Goal: Find specific page/section: Find specific page/section

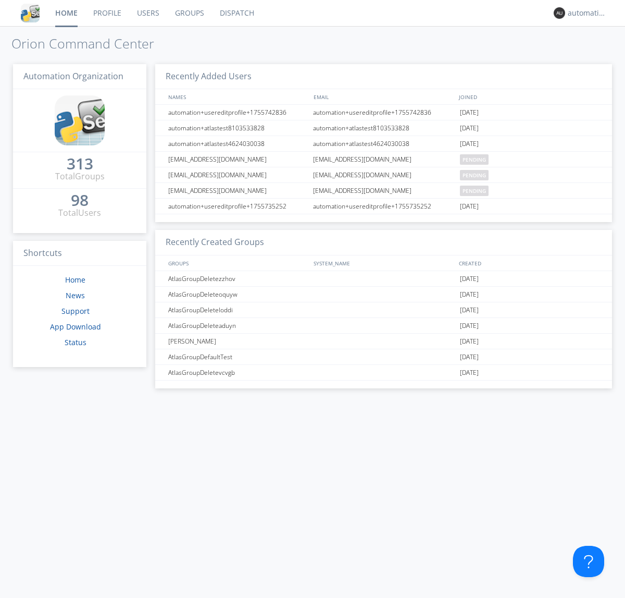
click at [236, 13] on link "Dispatch" at bounding box center [237, 13] width 50 height 26
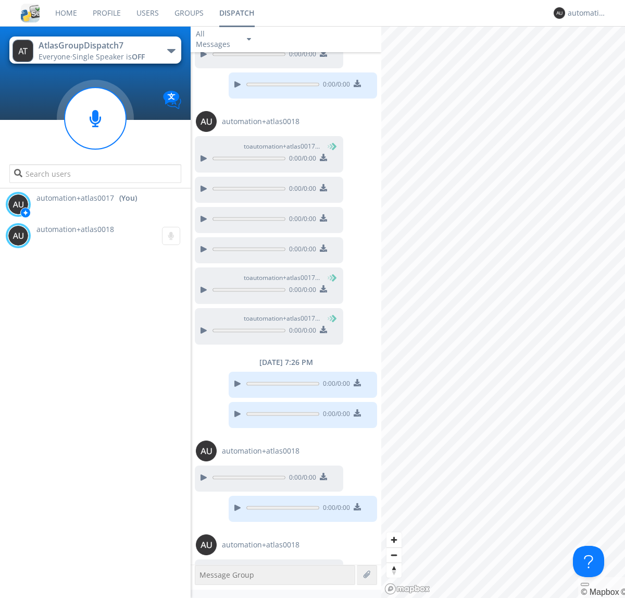
scroll to position [422, 0]
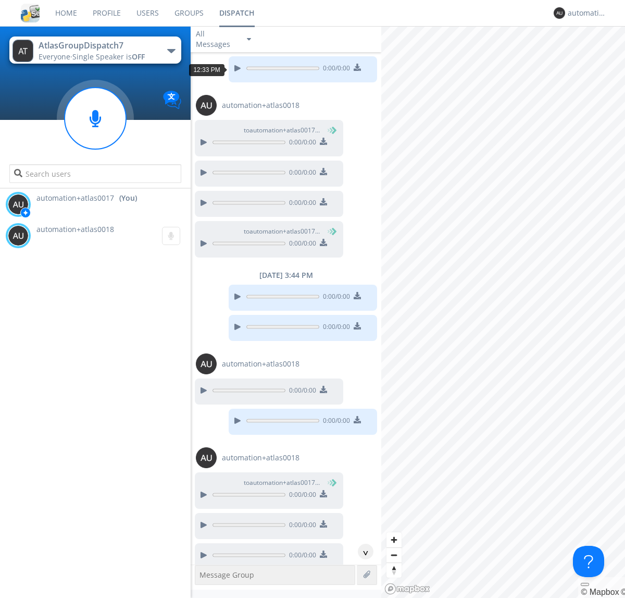
scroll to position [225, 0]
click at [362, 551] on div "^" at bounding box center [366, 552] width 16 height 16
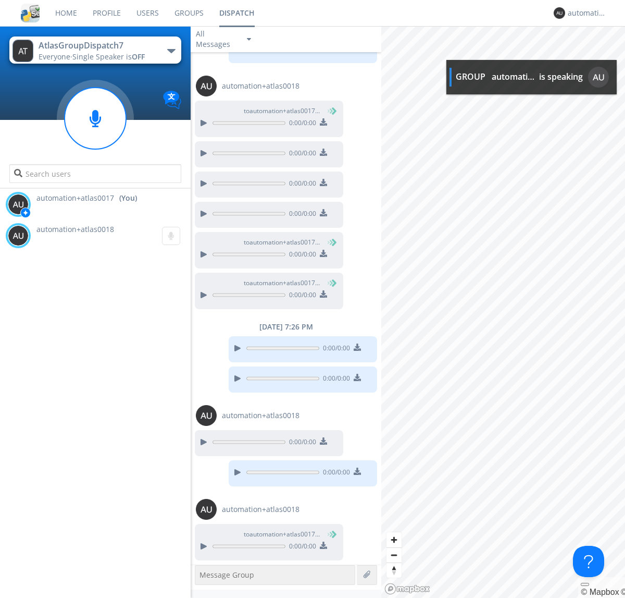
scroll to position [627, 0]
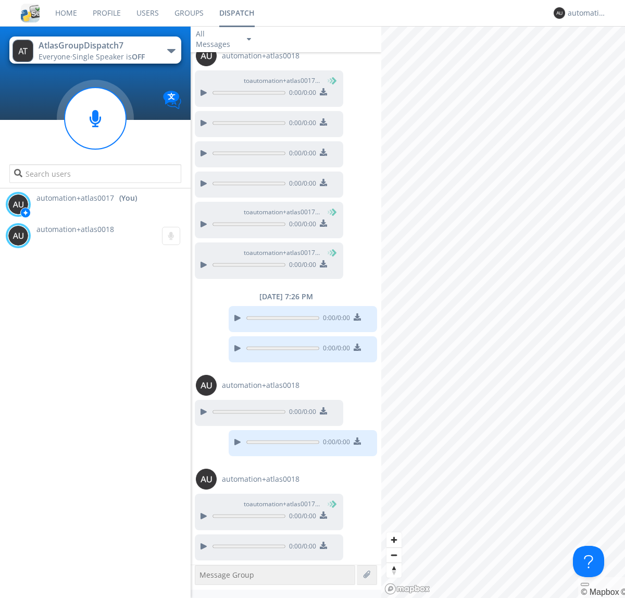
click at [323, 546] on img at bounding box center [323, 545] width 7 height 7
click at [585, 13] on div "automation+atlas0017" at bounding box center [587, 13] width 39 height 10
